Goal: Information Seeking & Learning: Learn about a topic

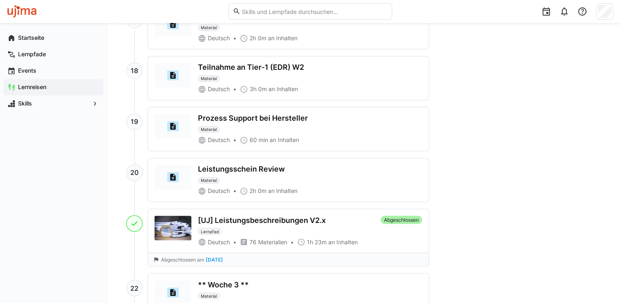
scroll to position [1451, 0]
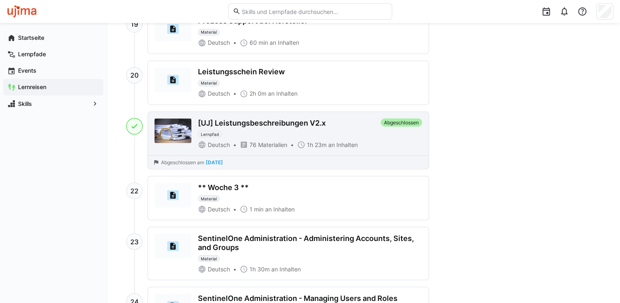
click at [290, 140] on div "Deutsch 76 Materialien 1h 23m an Inhalten" at bounding box center [288, 144] width 180 height 8
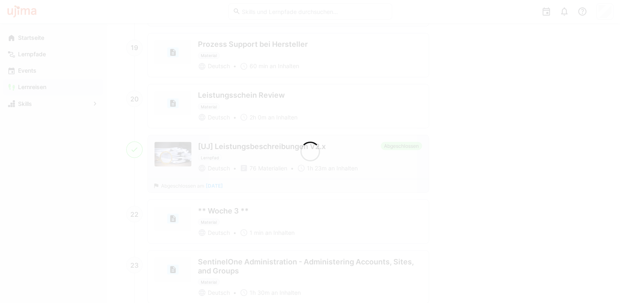
scroll to position [1474, 0]
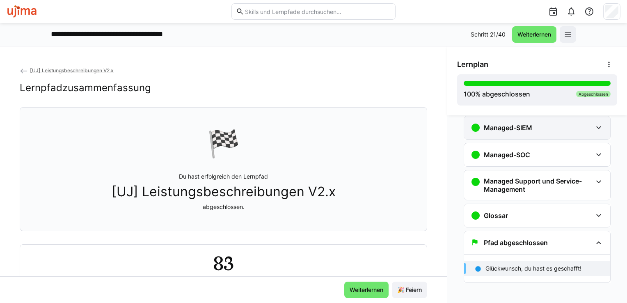
scroll to position [77, 0]
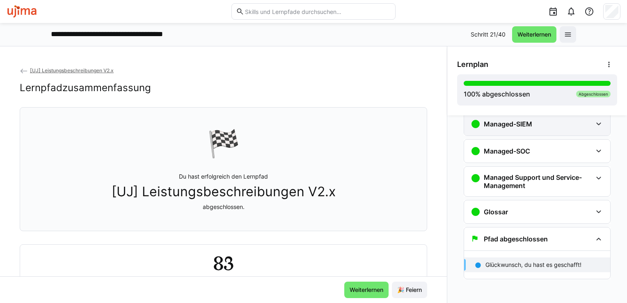
click at [513, 152] on app-classroom-navigation "Rahmenvereinbarung Leistungsbeschreibungen Inhalt - S.2 1 min 1. Vertragswerk -…" at bounding box center [537, 176] width 160 height 256
click at [513, 152] on h3 "Managed-SOC" at bounding box center [506, 151] width 46 height 8
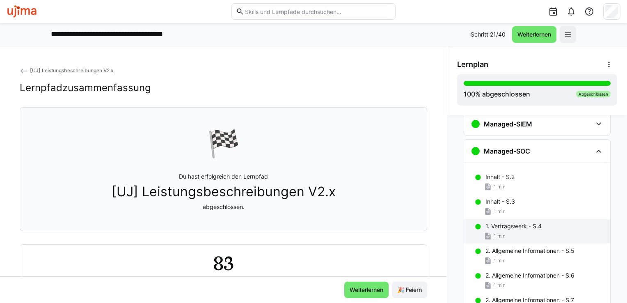
click at [508, 222] on p "1. Vertragswerk - S.4" at bounding box center [513, 226] width 56 height 8
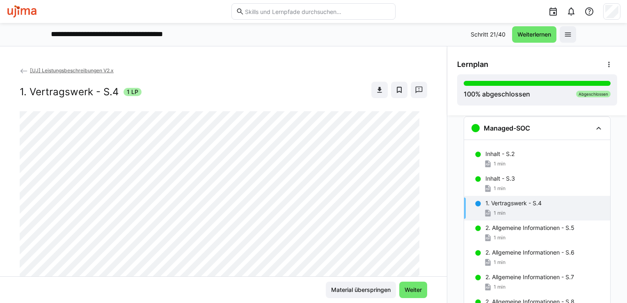
scroll to position [25, 0]
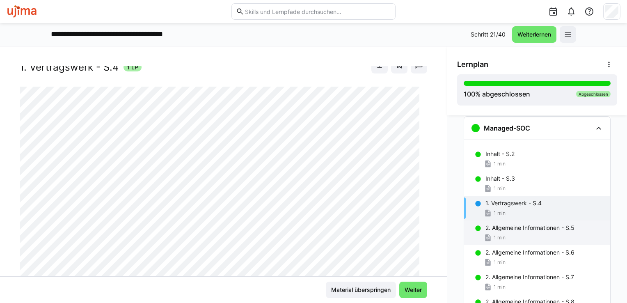
click at [505, 228] on p "2. Allgemeine Informationen - S.5" at bounding box center [529, 227] width 89 height 8
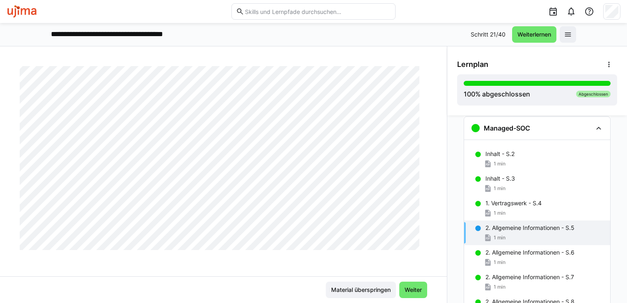
scroll to position [403, 0]
click at [521, 269] on div "2. Allgemeine Informationen - S.7 1 min" at bounding box center [537, 281] width 146 height 25
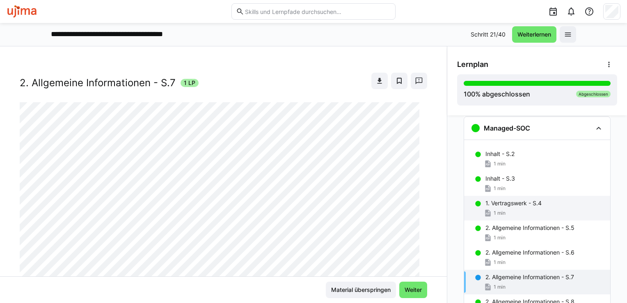
scroll to position [43, 0]
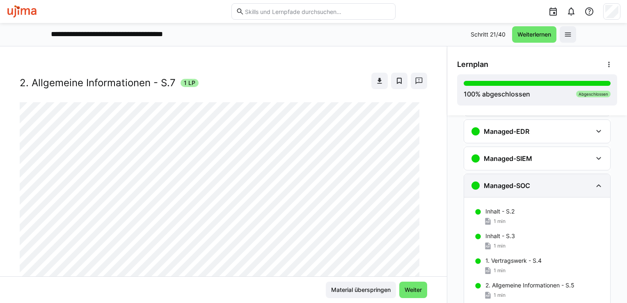
click at [533, 189] on div "Managed-SOC" at bounding box center [530, 185] width 121 height 10
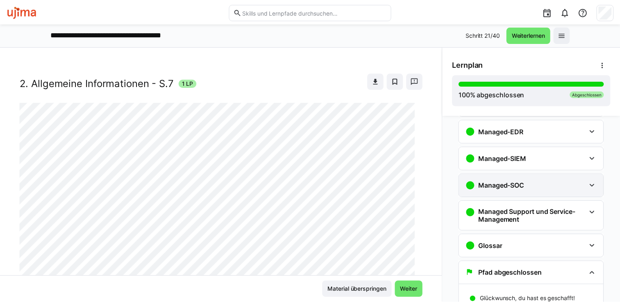
scroll to position [0, 0]
